Goal: Check status: Check status

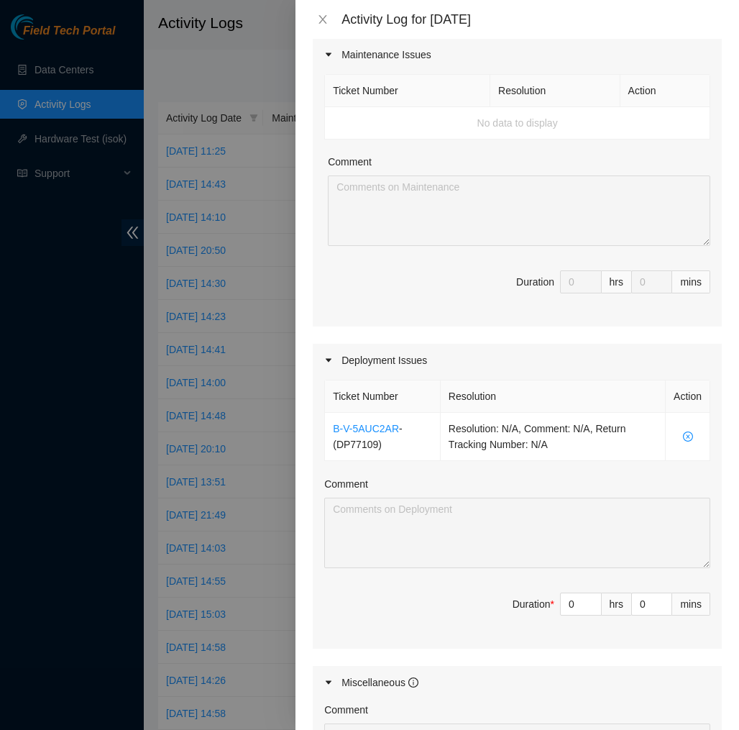
scroll to position [196, 0]
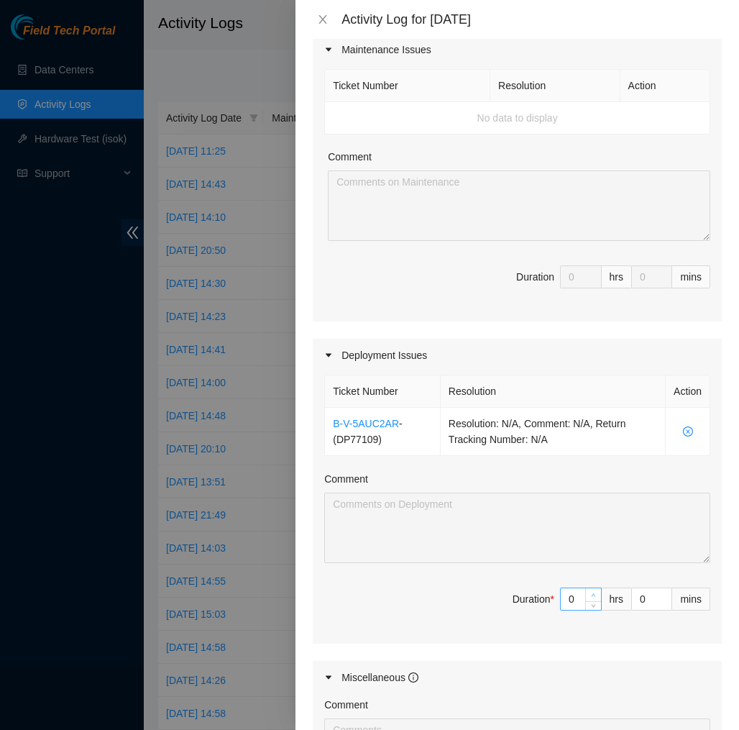
type input "1"
click at [587, 597] on span "Increase Value" at bounding box center [593, 594] width 16 height 13
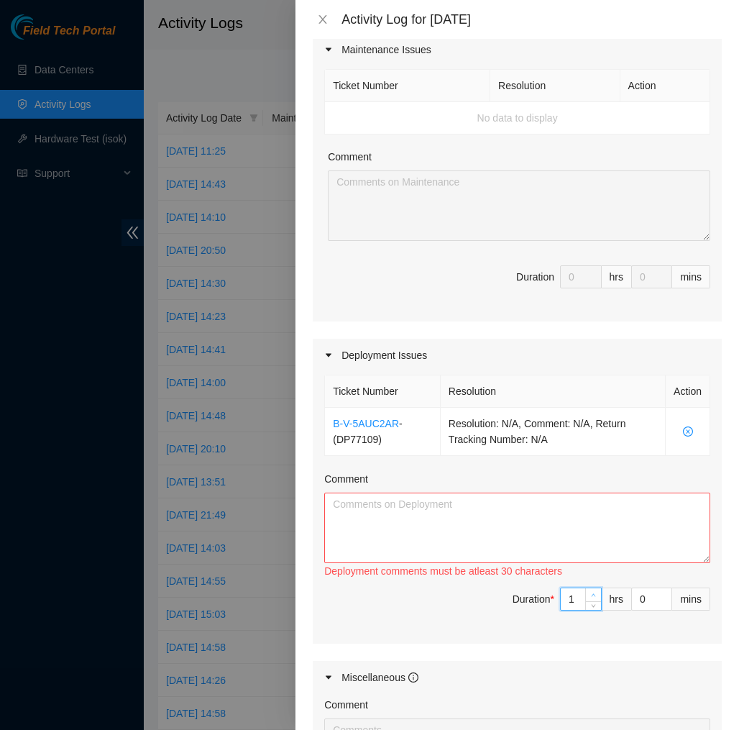
type input "2"
click at [593, 594] on icon "up" at bounding box center [593, 594] width 5 height 5
type input "3"
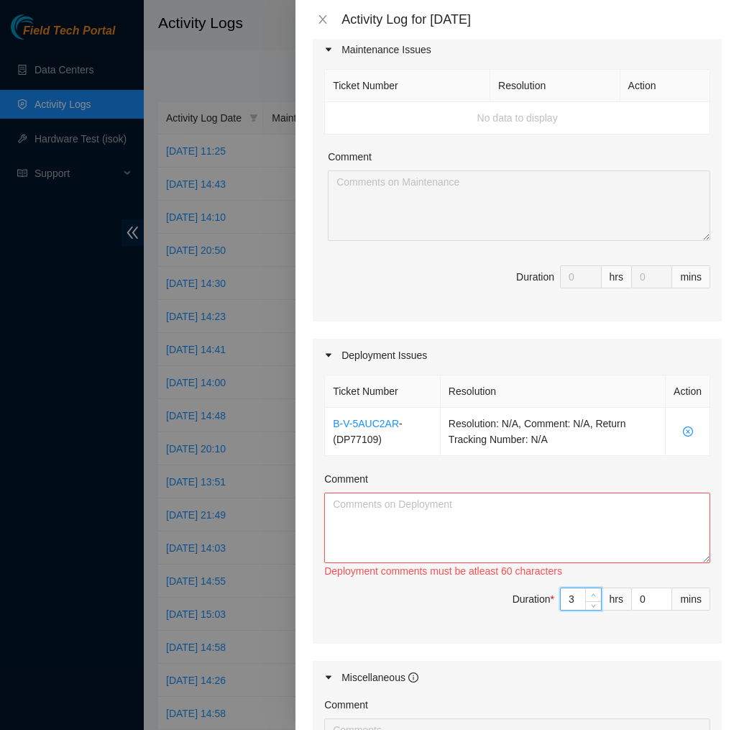
click at [593, 594] on icon "up" at bounding box center [593, 594] width 5 height 5
type input "4"
click at [593, 594] on icon "up" at bounding box center [593, 594] width 5 height 5
type input "5"
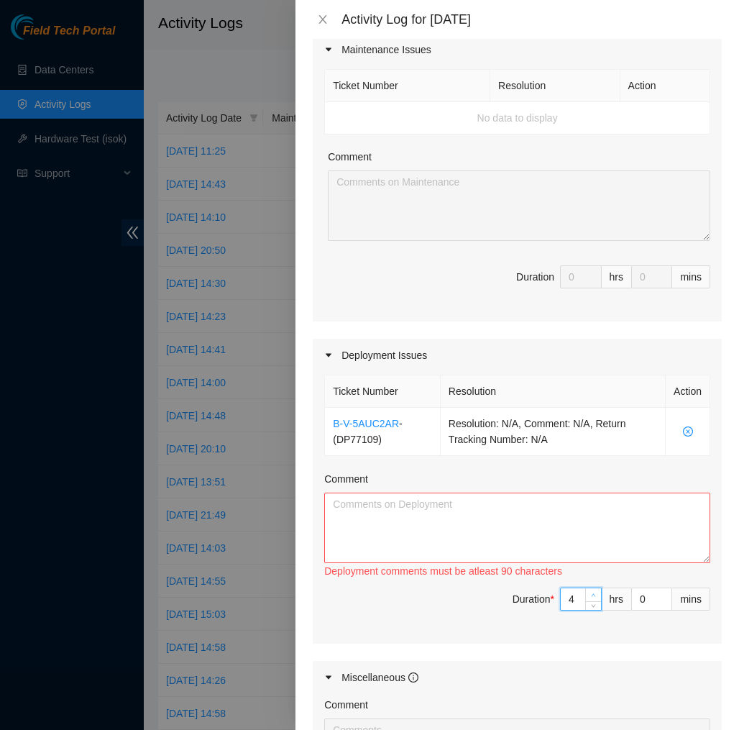
type input "5"
click at [593, 594] on icon "up" at bounding box center [593, 594] width 5 height 5
type input "6"
click at [593, 594] on icon "up" at bounding box center [593, 594] width 5 height 5
